Goal: Find specific page/section: Find specific page/section

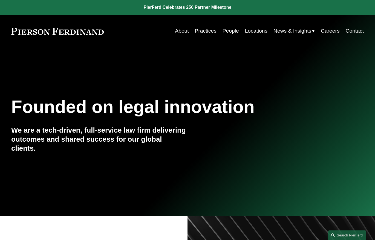
click at [228, 33] on link "People" at bounding box center [230, 31] width 16 height 11
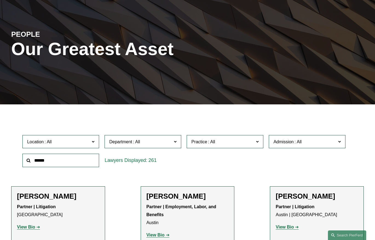
scroll to position [53, 0]
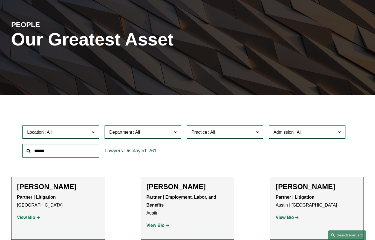
click at [145, 136] on label "Department" at bounding box center [142, 131] width 77 height 13
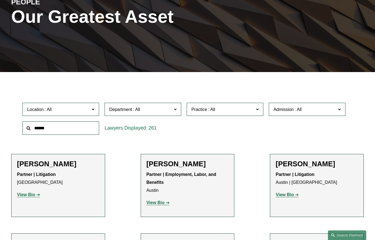
scroll to position [76, 0]
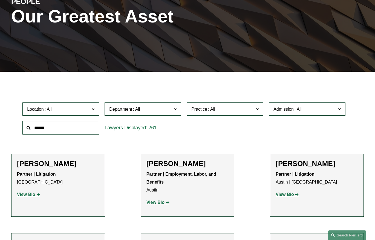
click at [0, 0] on link "Litigation" at bounding box center [0, 0] width 0 height 0
click at [281, 114] on label "Admission" at bounding box center [307, 108] width 77 height 13
click at [0, 0] on link "Missouri" at bounding box center [0, 0] width 0 height 0
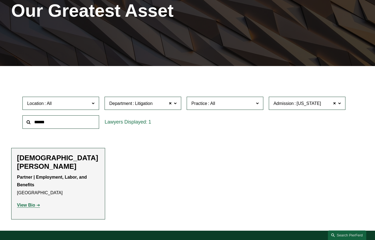
scroll to position [82, 0]
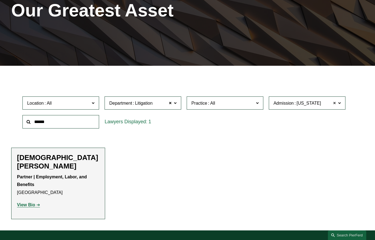
click at [334, 104] on span at bounding box center [334, 102] width 3 height 7
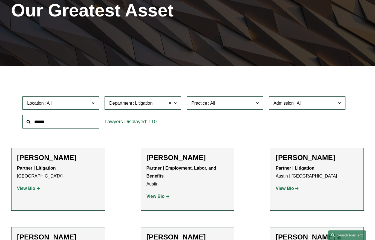
click at [66, 104] on span "Location" at bounding box center [58, 102] width 63 height 7
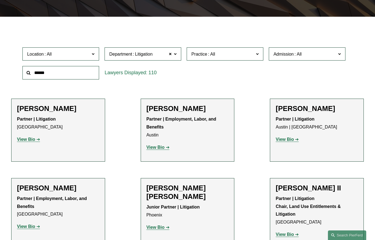
scroll to position [132, 0]
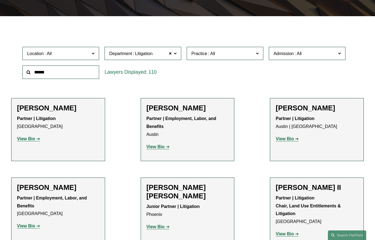
click at [84, 56] on span "Location" at bounding box center [58, 53] width 63 height 7
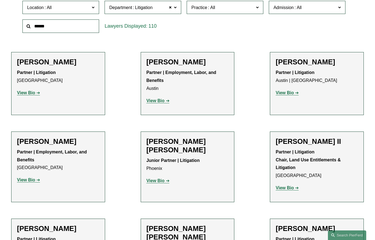
scroll to position [57, 0]
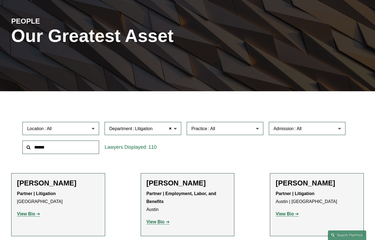
click at [311, 126] on span "Admission" at bounding box center [304, 128] width 63 height 7
click at [0, 0] on link "Missouri" at bounding box center [0, 0] width 0 height 0
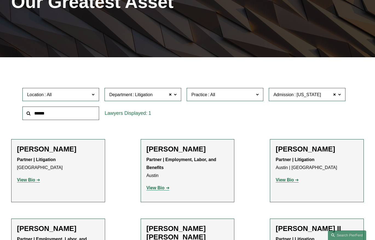
scroll to position [91, 0]
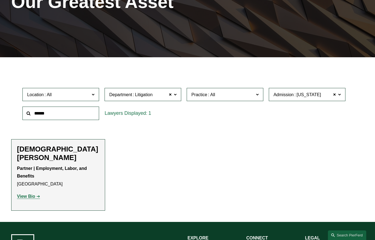
click at [151, 98] on label "Department Litigation" at bounding box center [142, 94] width 77 height 13
click at [170, 95] on span at bounding box center [169, 94] width 3 height 7
click at [125, 179] on ul "Filter Location All Atlanta Austin Boston Charlotte Chicago Cincinnati Clevelan…" at bounding box center [187, 140] width 375 height 142
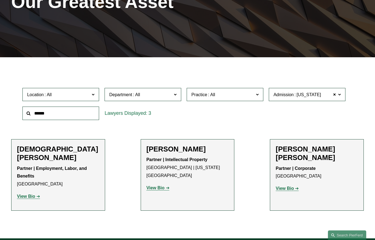
click at [102, 207] on ul "Filter Location All Atlanta Austin Boston Charlotte Chicago Cincinnati Clevelan…" at bounding box center [187, 148] width 375 height 158
click at [101, 209] on ul "Filter Location All Atlanta Austin Boston Charlotte Chicago Cincinnati Clevelan…" at bounding box center [187, 148] width 375 height 158
click at [203, 122] on div "Location All Atlanta Austin Boston Charlotte Chicago Cincinnati Cleveland Colum…" at bounding box center [187, 103] width 335 height 37
click at [175, 94] on span at bounding box center [175, 94] width 3 height 7
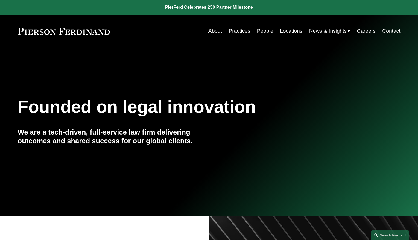
click at [257, 35] on link "People" at bounding box center [265, 31] width 16 height 10
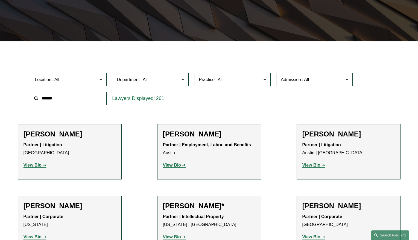
scroll to position [116, 0]
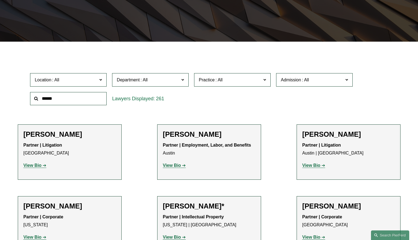
click at [89, 101] on input "text" at bounding box center [68, 98] width 77 height 13
type input "***"
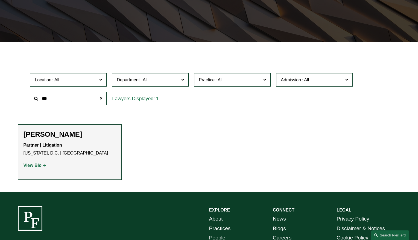
click at [42, 167] on link "View Bio" at bounding box center [35, 165] width 23 height 5
